Goal: Task Accomplishment & Management: Use online tool/utility

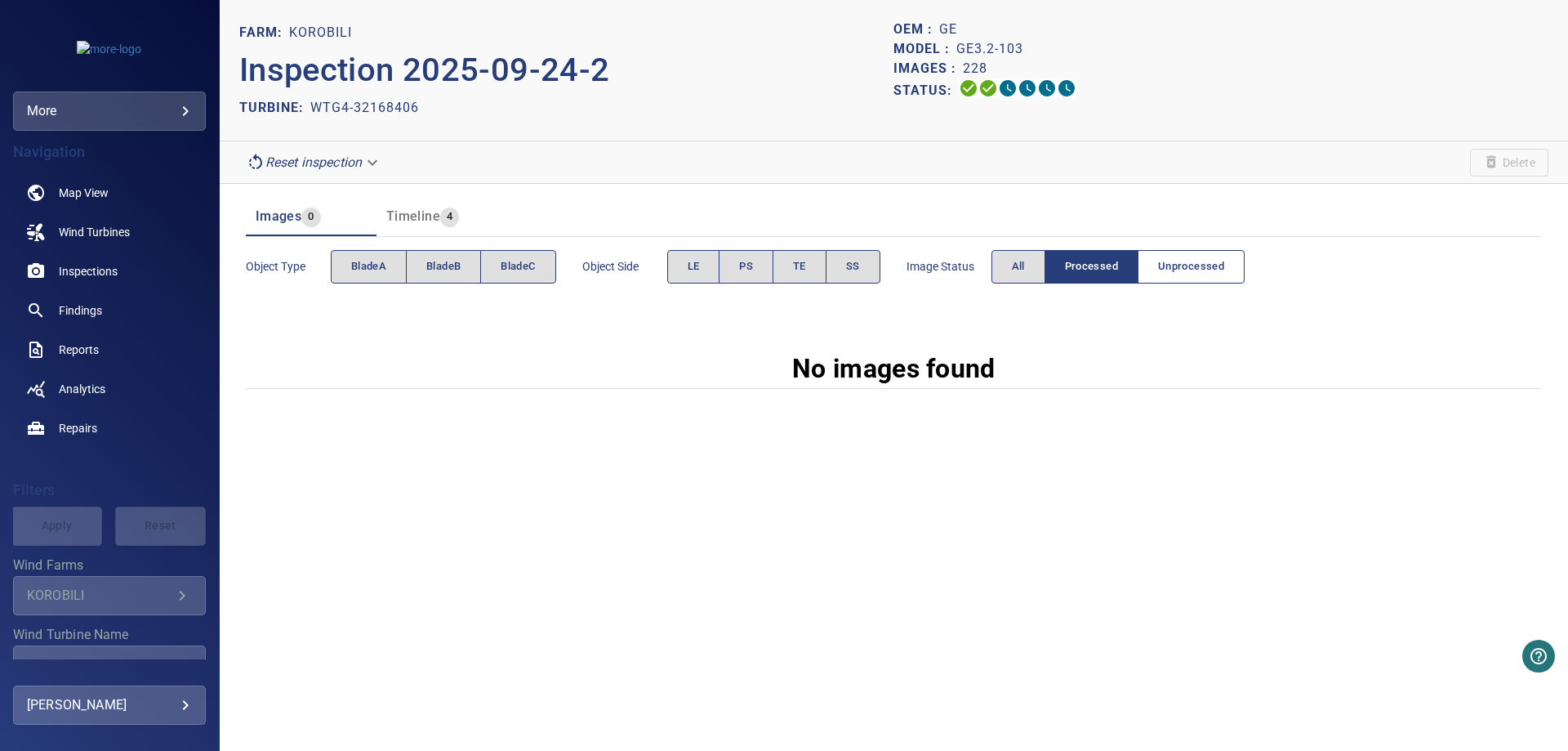
click at [1172, 275] on span "Unprocessed" at bounding box center [1191, 266] width 66 height 19
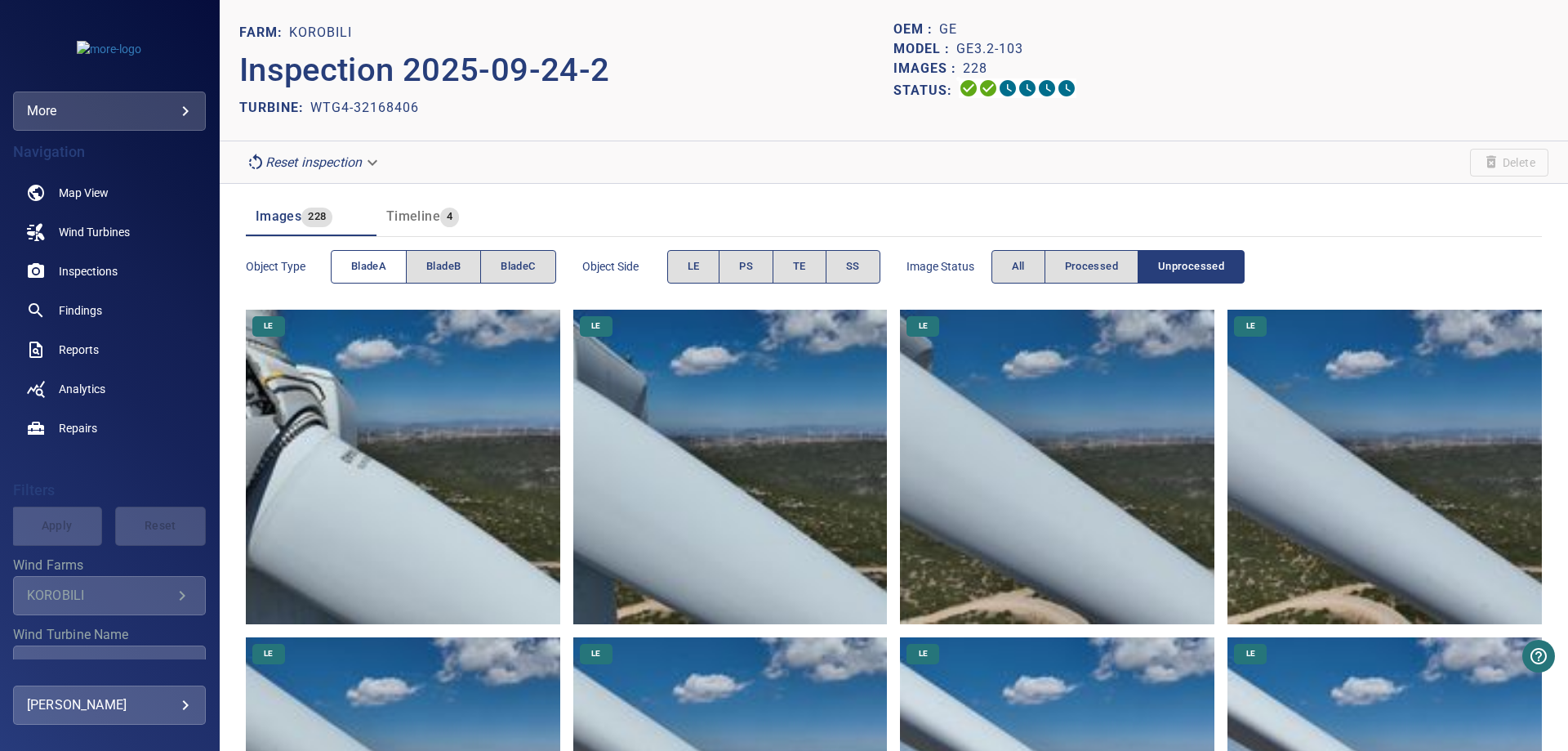
click at [383, 266] on span "bladeA" at bounding box center [368, 266] width 35 height 19
click at [361, 275] on span "bladeA" at bounding box center [368, 266] width 35 height 19
click at [440, 268] on span "bladeB" at bounding box center [443, 266] width 34 height 19
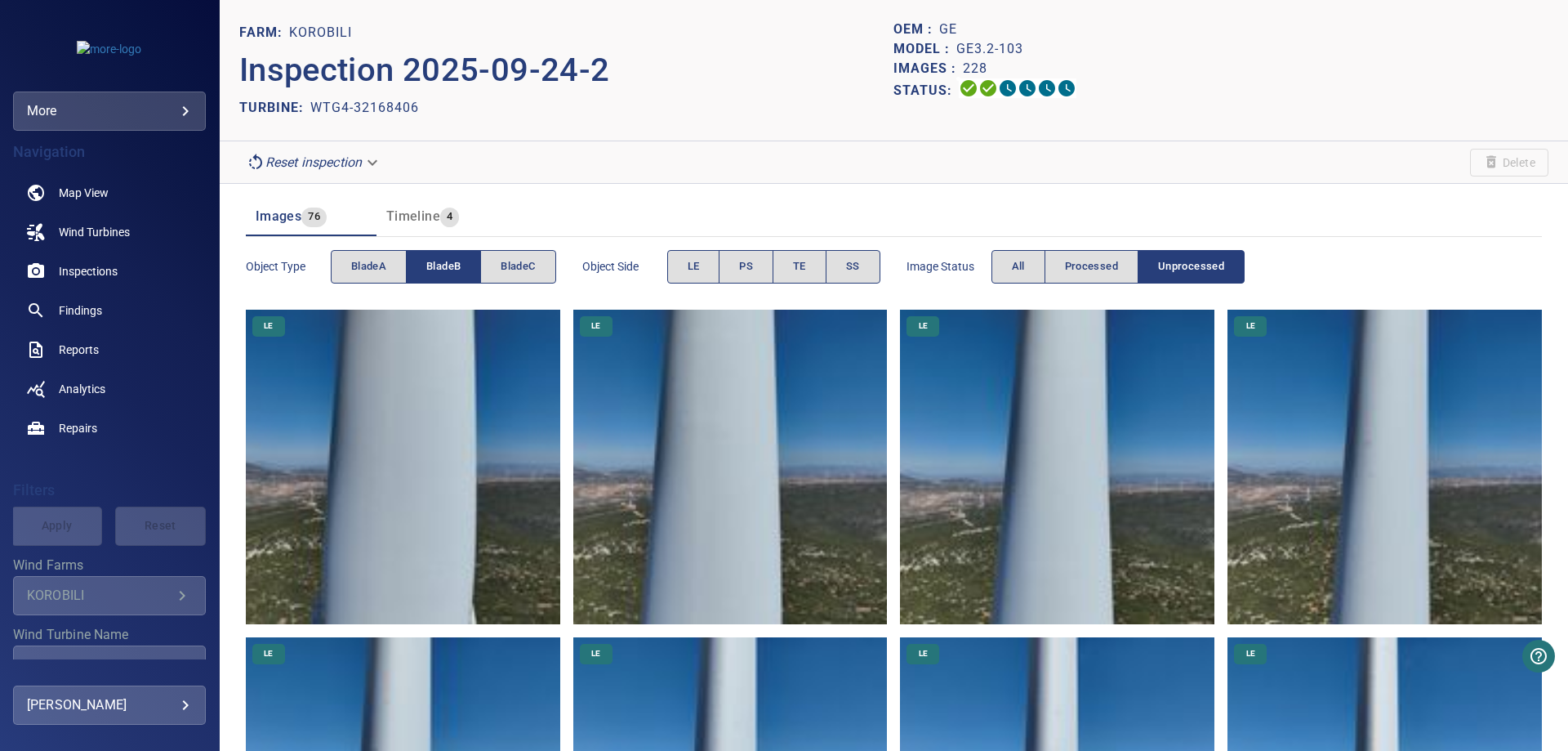
click at [444, 272] on span "bladeB" at bounding box center [443, 266] width 34 height 19
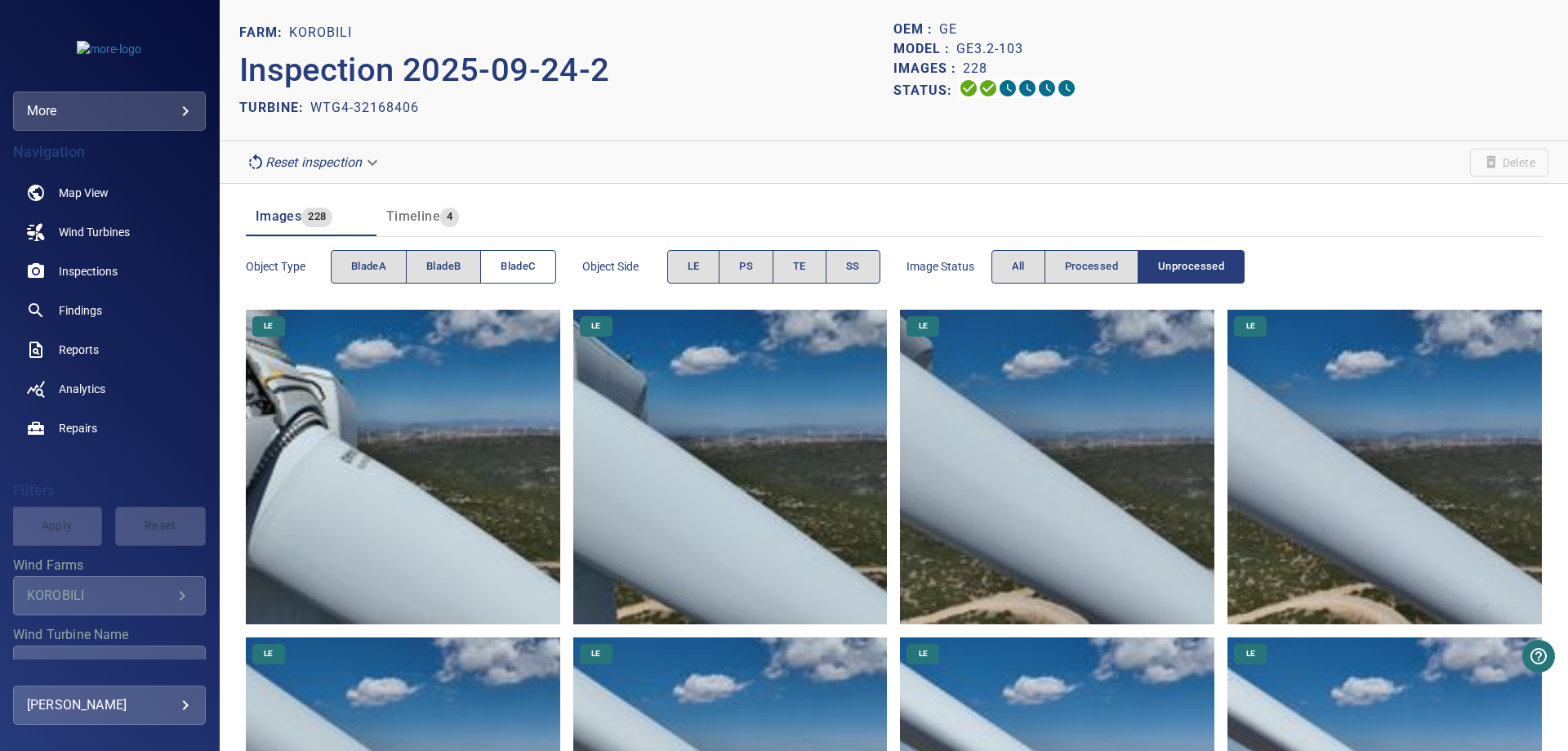
click at [491, 261] on button "bladeC" at bounding box center [518, 266] width 76 height 33
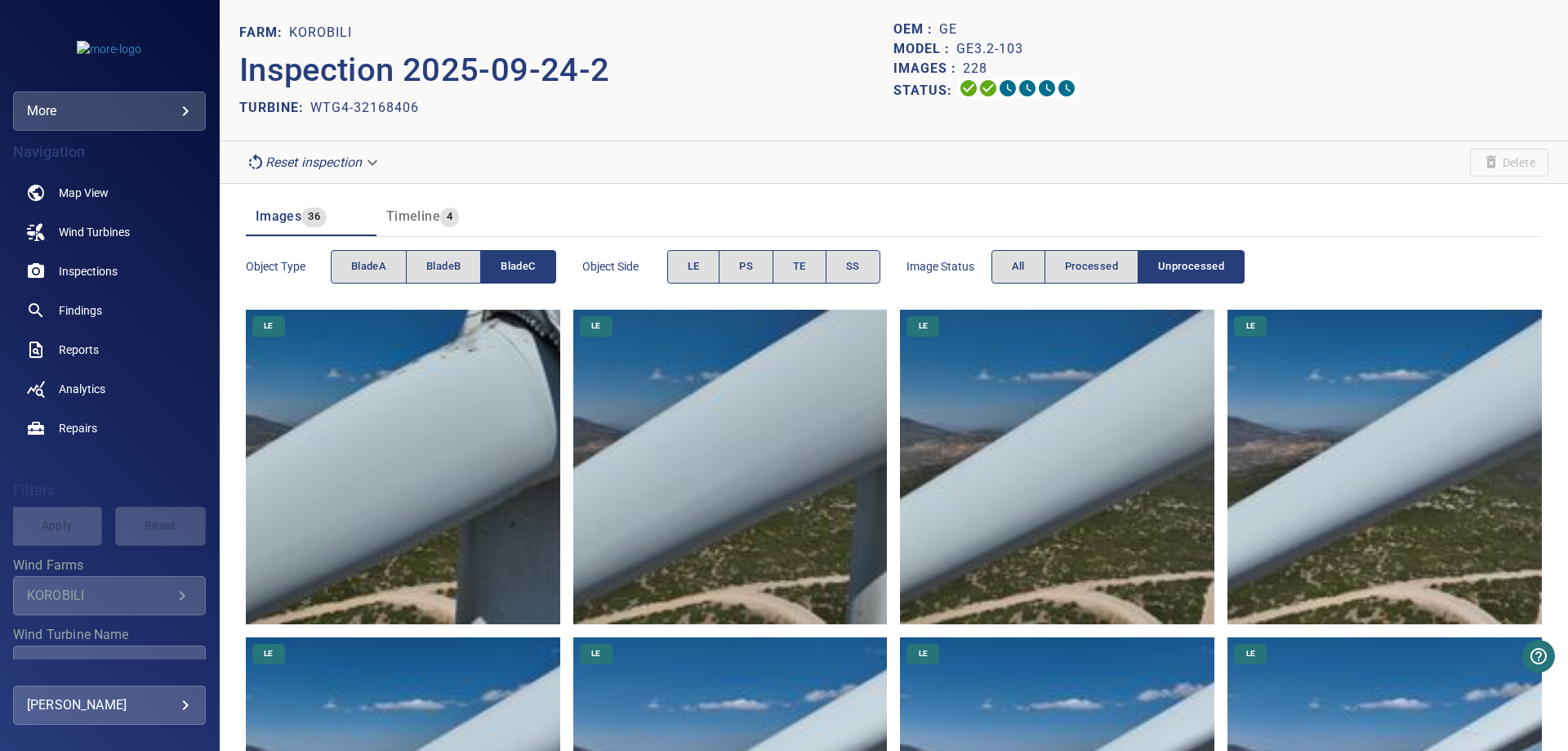
click at [508, 265] on span "bladeC" at bounding box center [518, 266] width 34 height 19
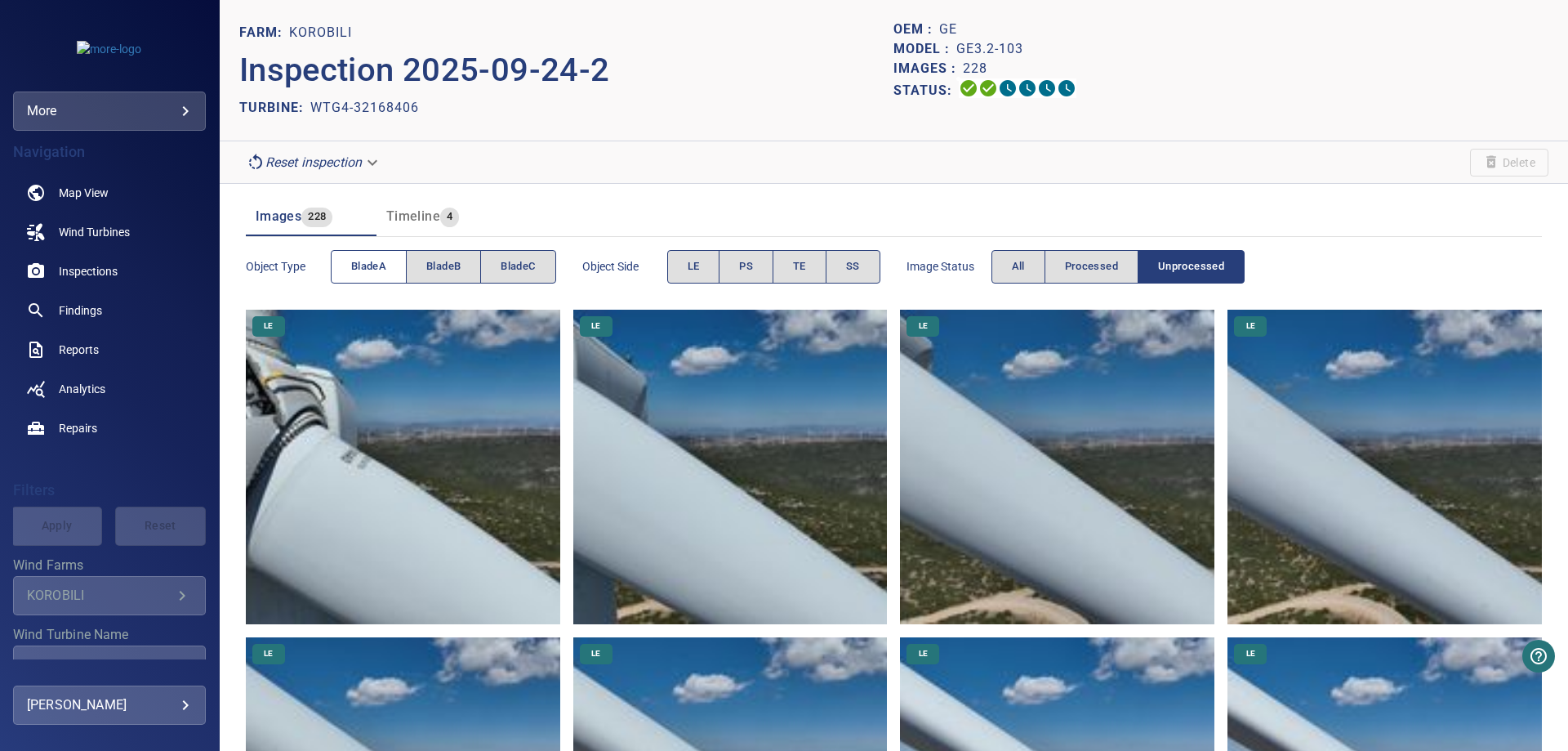
click at [372, 261] on span "bladeA" at bounding box center [368, 266] width 35 height 19
click at [440, 264] on span "bladeB" at bounding box center [443, 266] width 34 height 19
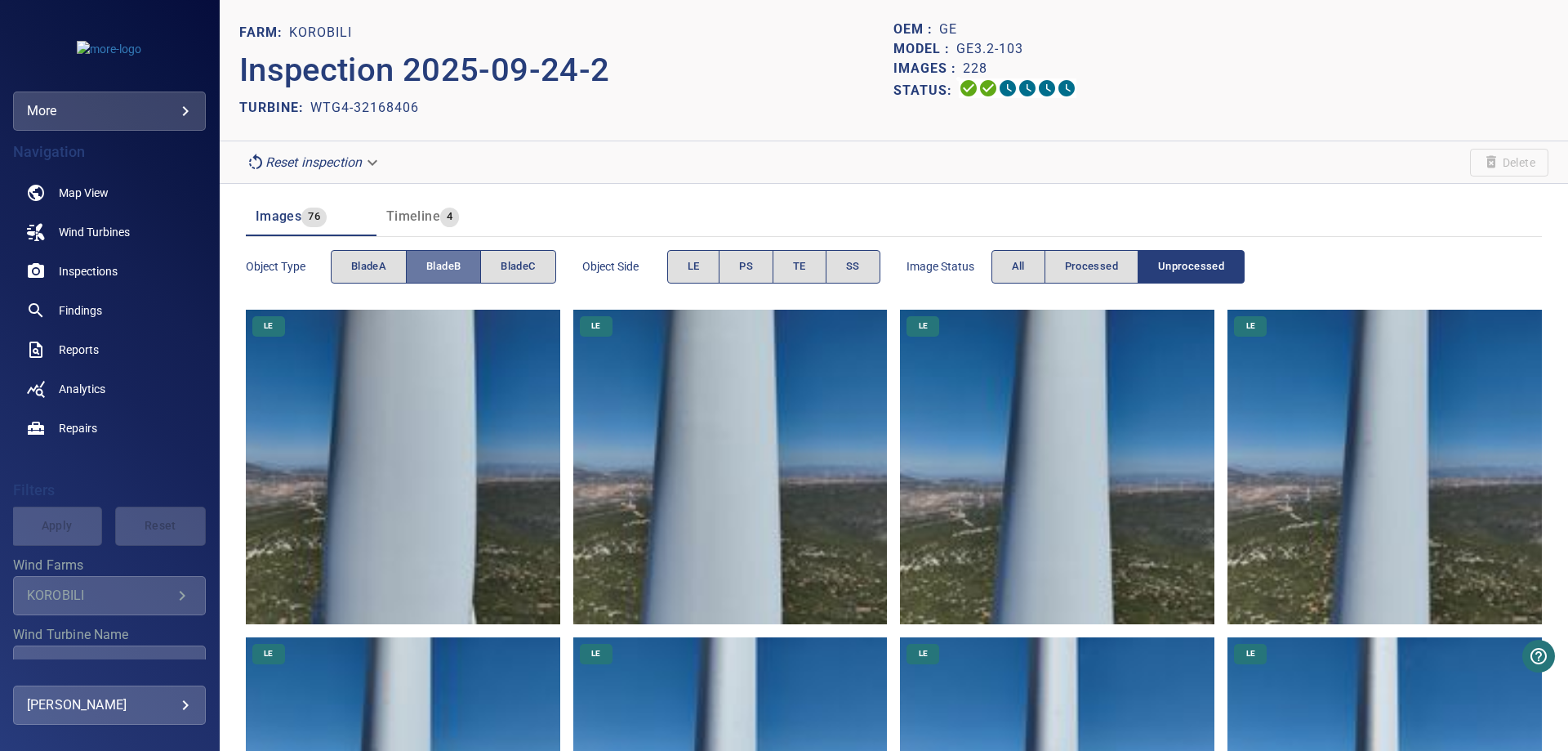
click at [440, 264] on span "bladeB" at bounding box center [443, 266] width 34 height 19
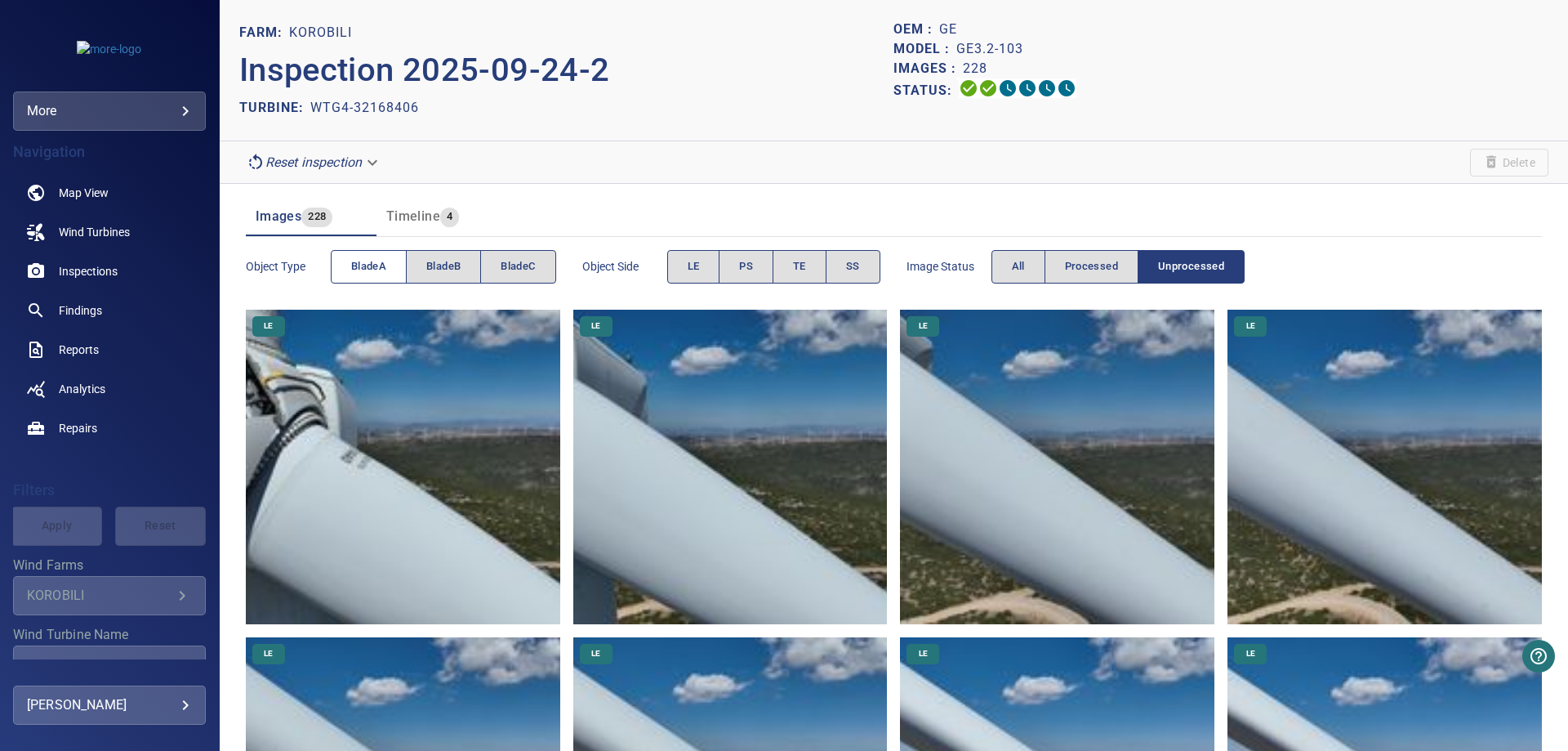
click at [387, 265] on button "bladeA" at bounding box center [369, 266] width 76 height 33
click at [529, 261] on span "bladeC" at bounding box center [518, 266] width 34 height 19
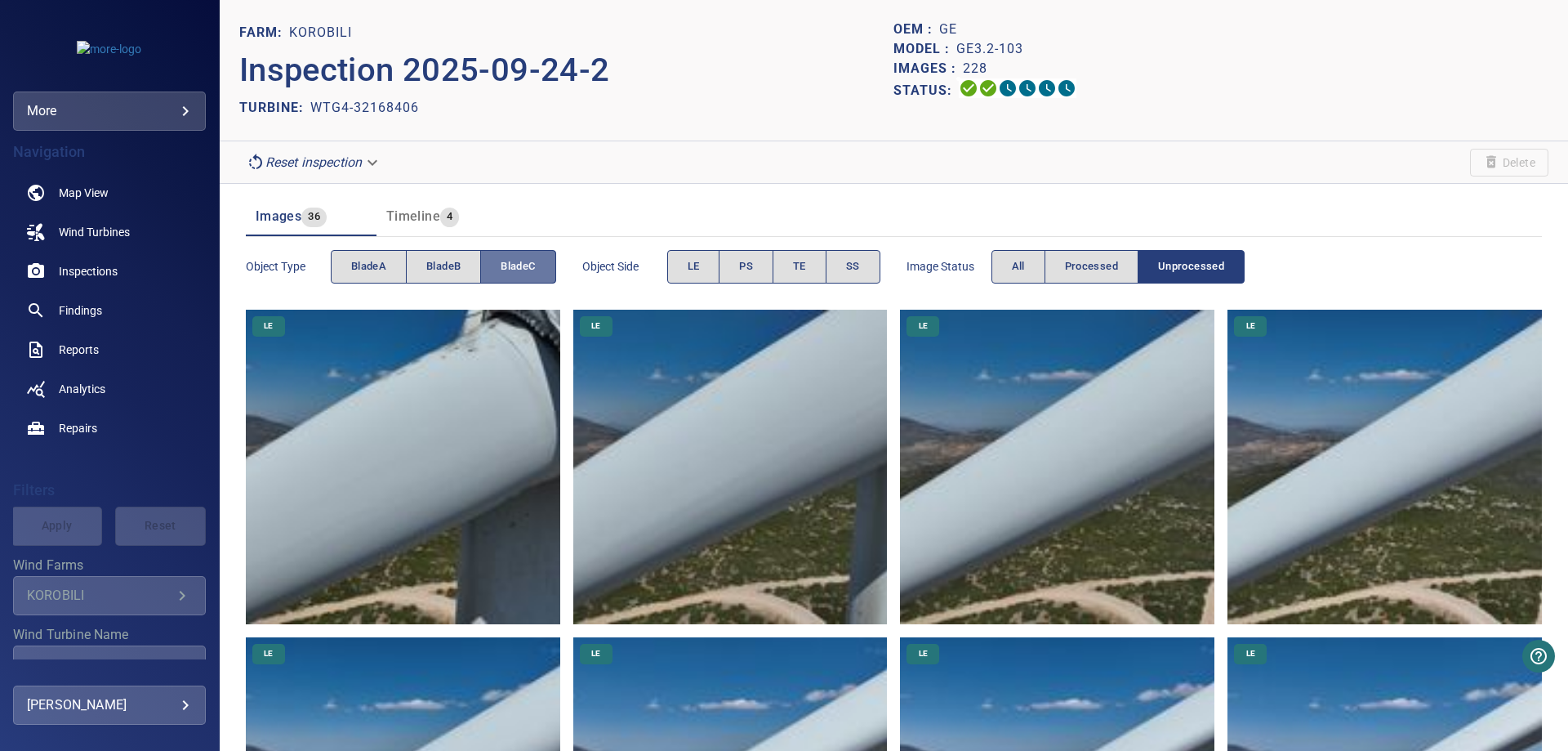
click at [507, 275] on span "bladeC" at bounding box center [518, 266] width 34 height 19
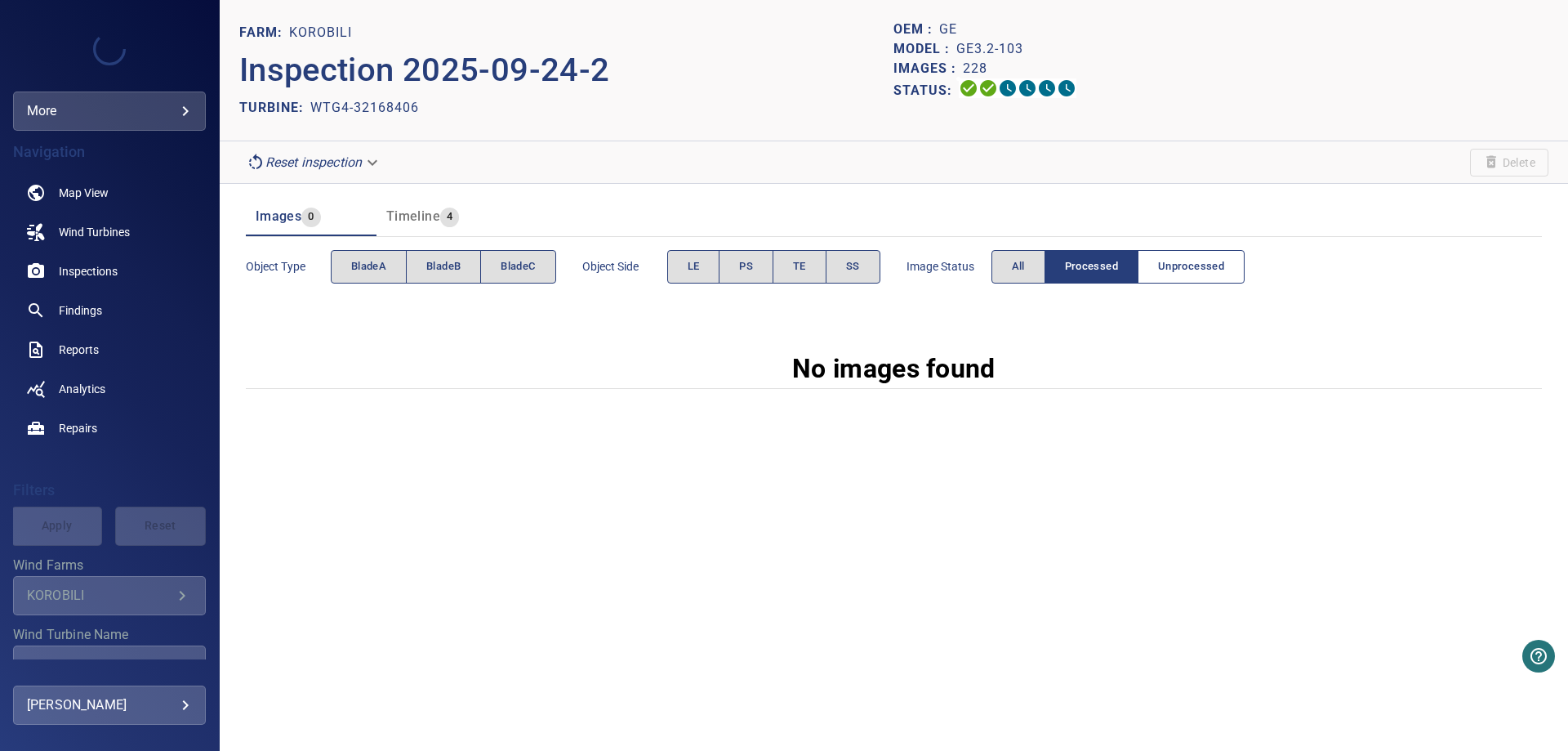
click at [1224, 269] on span "Unprocessed" at bounding box center [1191, 266] width 66 height 19
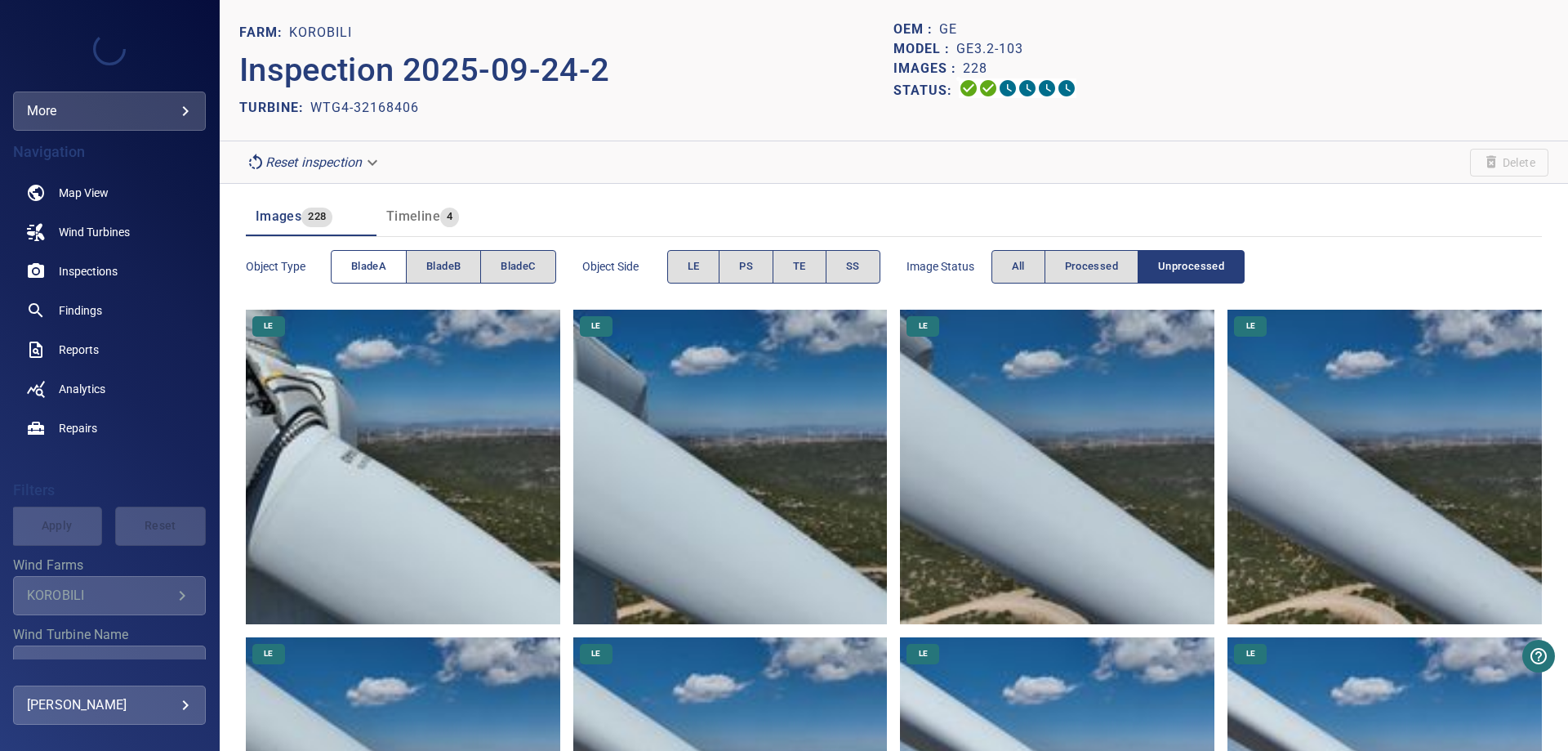
click at [392, 270] on button "bladeA" at bounding box center [369, 266] width 76 height 33
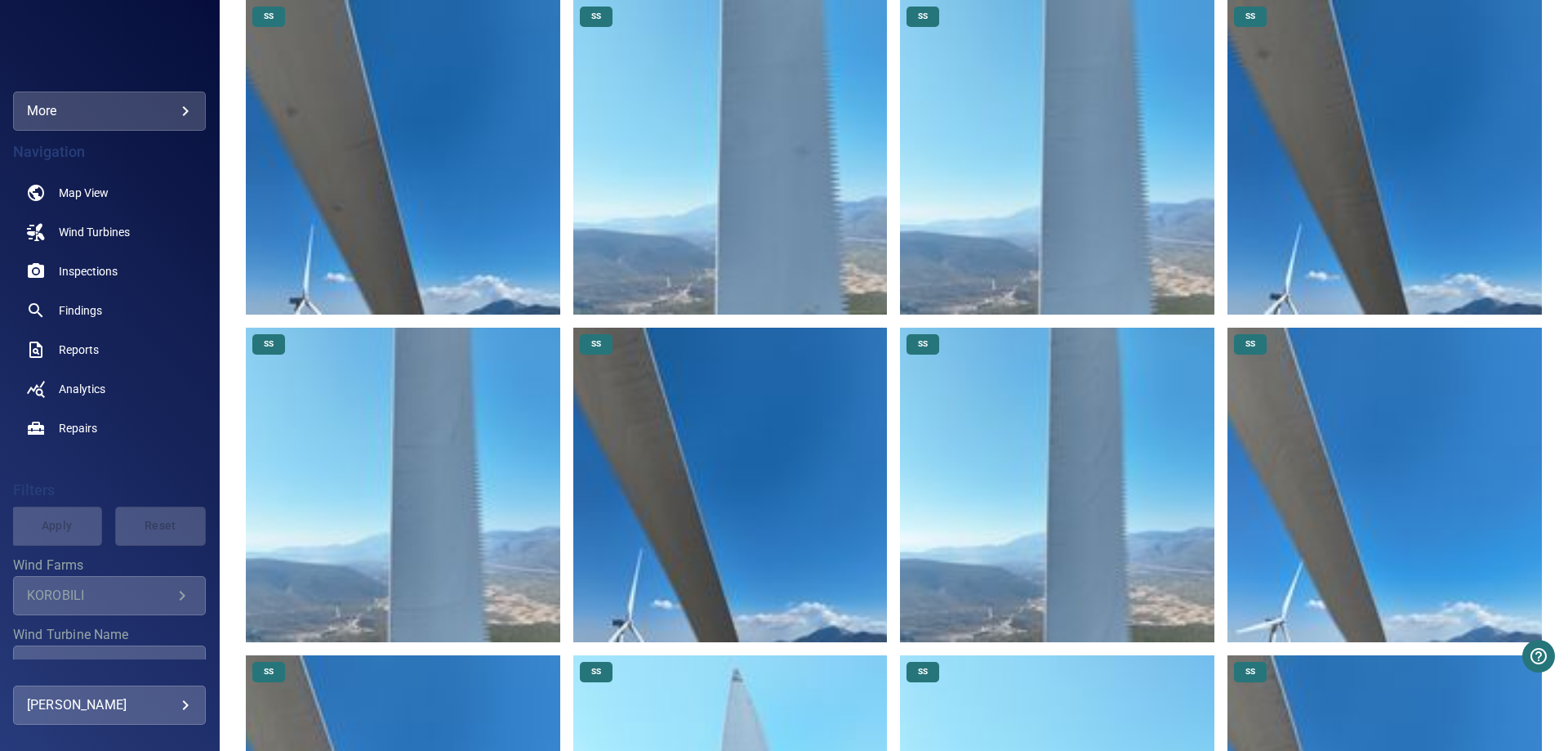
scroll to position [8992, 0]
